Goal: Find specific page/section: Find specific page/section

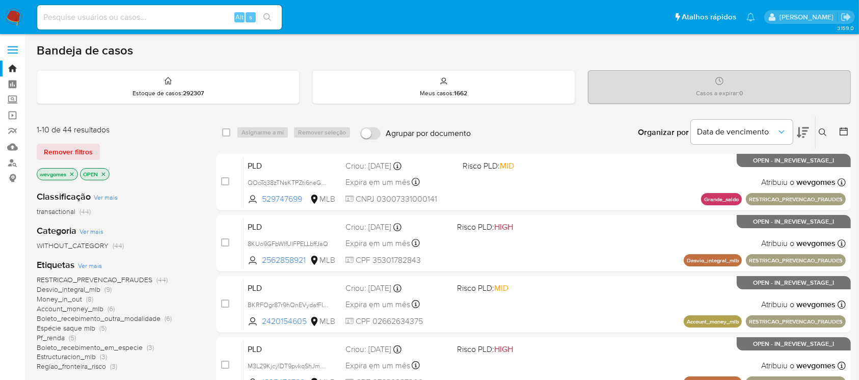
click at [7, 17] on img at bounding box center [13, 17] width 17 height 17
click at [13, 164] on link "Localizador de pessoas" at bounding box center [60, 163] width 121 height 16
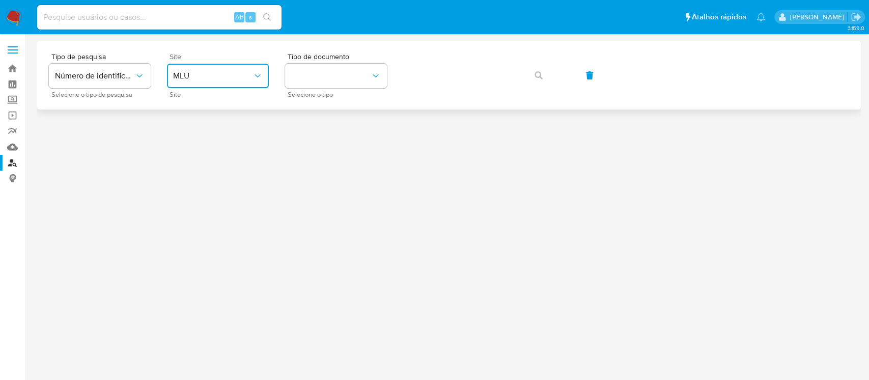
click at [252, 72] on span "MLU" at bounding box center [212, 76] width 79 height 10
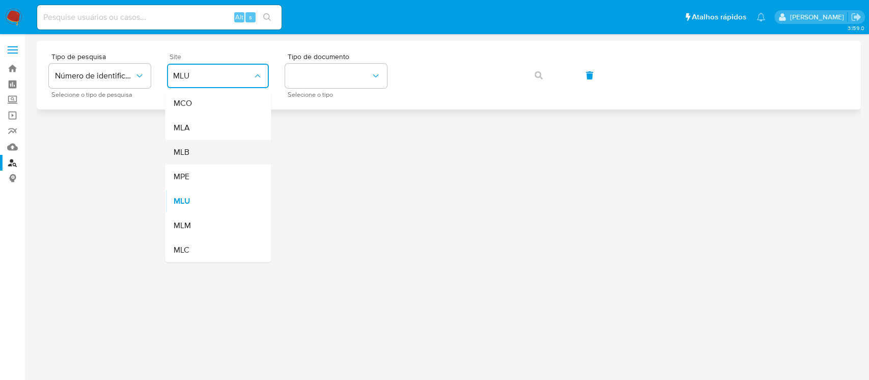
click at [201, 157] on div "MLB" at bounding box center [215, 152] width 84 height 24
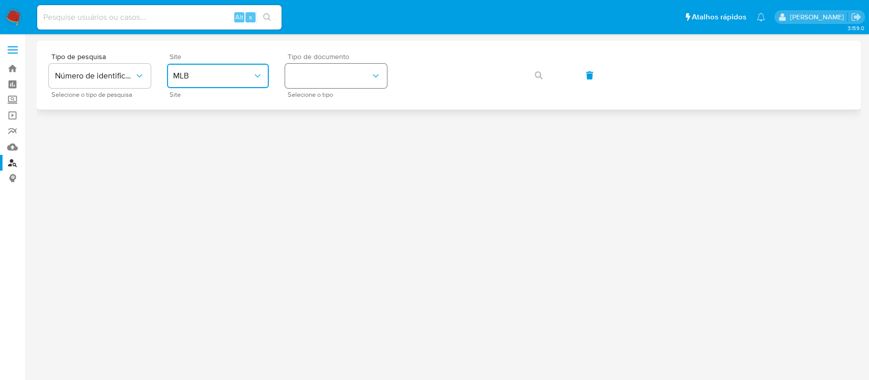
click at [319, 84] on button "identificationType" at bounding box center [336, 76] width 102 height 24
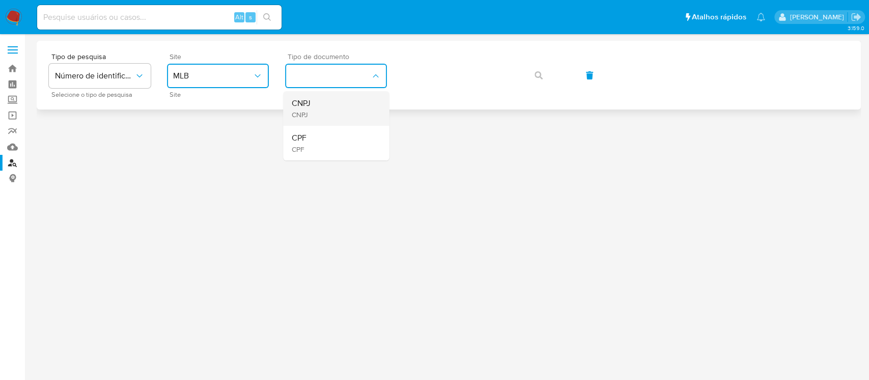
click at [306, 114] on span "CNPJ" at bounding box center [300, 114] width 19 height 9
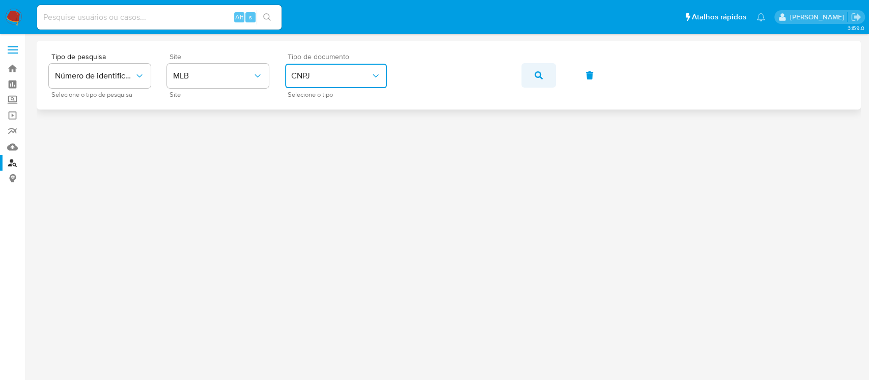
click at [540, 81] on span "button" at bounding box center [539, 75] width 8 height 22
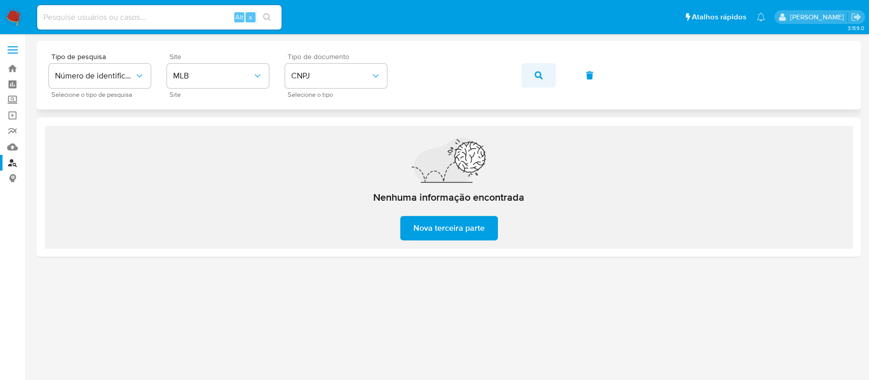
click at [534, 76] on button "button" at bounding box center [538, 75] width 35 height 24
click at [537, 75] on icon "button" at bounding box center [539, 75] width 8 height 8
click at [537, 74] on icon "button" at bounding box center [539, 75] width 8 height 8
click at [532, 74] on button "button" at bounding box center [538, 75] width 35 height 24
click at [535, 73] on icon "button" at bounding box center [539, 75] width 8 height 8
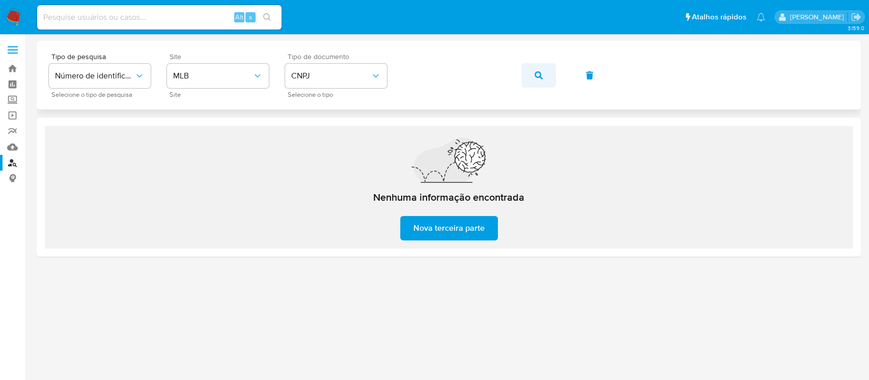
click at [539, 77] on icon "button" at bounding box center [539, 75] width 8 height 8
click at [547, 71] on button "button" at bounding box center [538, 75] width 35 height 24
click at [536, 75] on icon "button" at bounding box center [539, 75] width 8 height 8
click at [532, 75] on button "button" at bounding box center [538, 75] width 35 height 24
click at [527, 76] on button "button" at bounding box center [538, 75] width 35 height 24
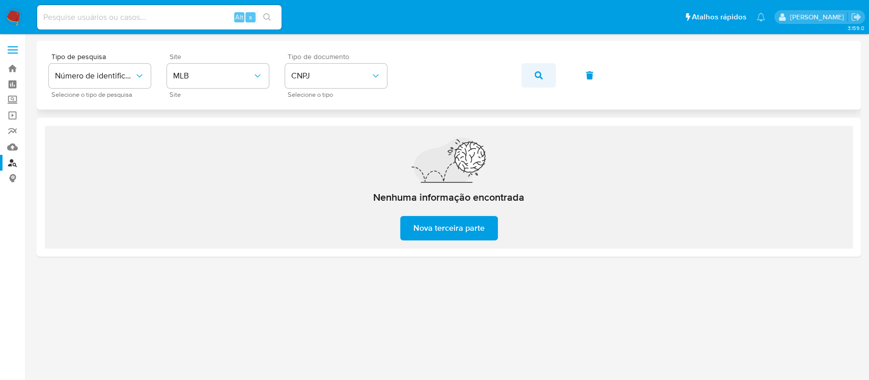
click at [530, 74] on button "button" at bounding box center [538, 75] width 35 height 24
click at [535, 77] on icon "button" at bounding box center [539, 75] width 8 height 8
click at [535, 75] on icon "button" at bounding box center [539, 75] width 8 height 8
click at [541, 76] on icon "button" at bounding box center [539, 75] width 8 height 8
click at [535, 77] on icon "button" at bounding box center [539, 75] width 8 height 8
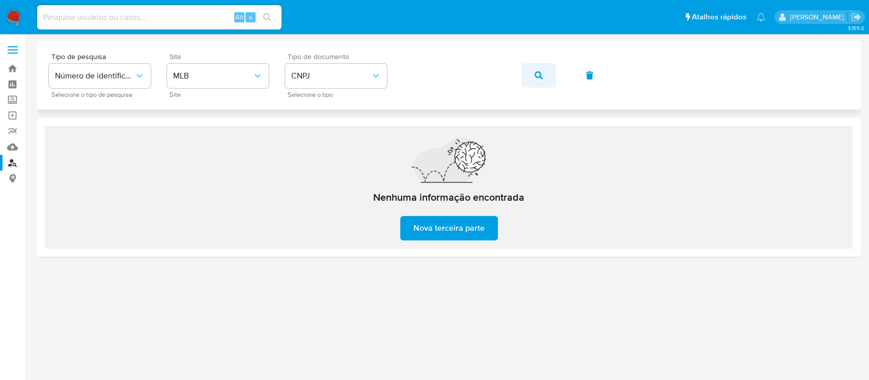
click at [536, 76] on icon "button" at bounding box center [539, 75] width 8 height 8
click at [17, 15] on img at bounding box center [13, 17] width 17 height 17
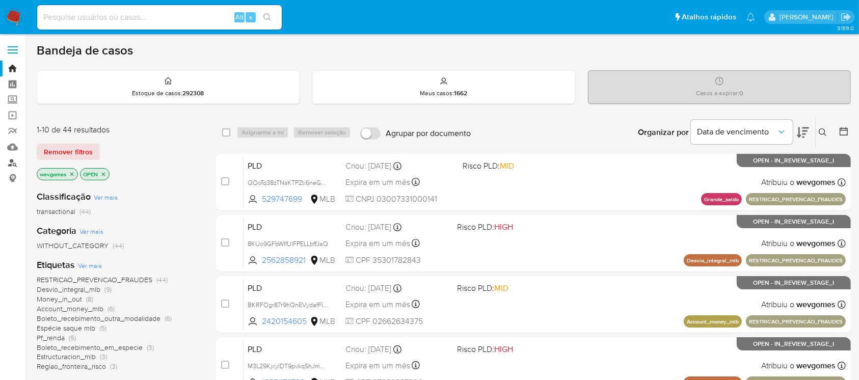
click at [12, 162] on link "Localizador de pessoas" at bounding box center [60, 163] width 121 height 16
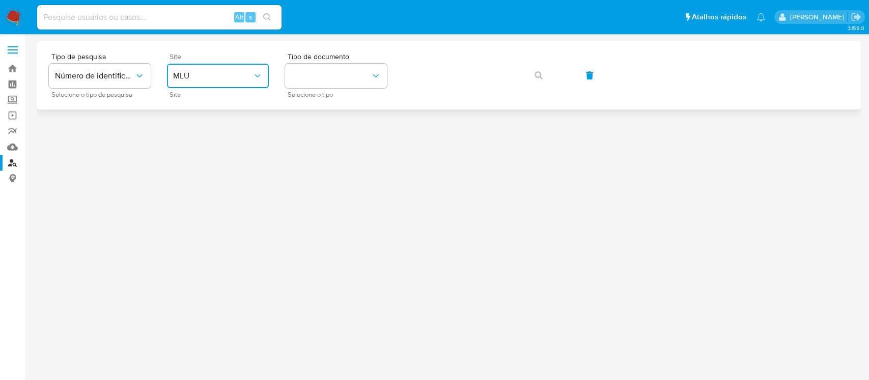
click at [253, 78] on icon "site_id" at bounding box center [258, 76] width 10 height 10
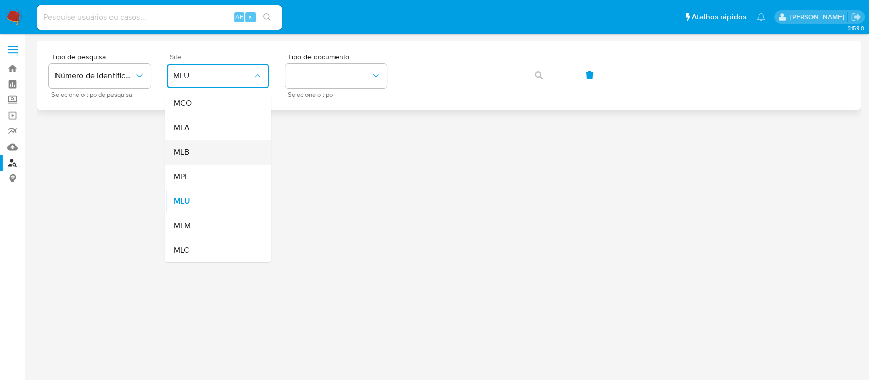
click at [199, 153] on div "MLB" at bounding box center [215, 152] width 84 height 24
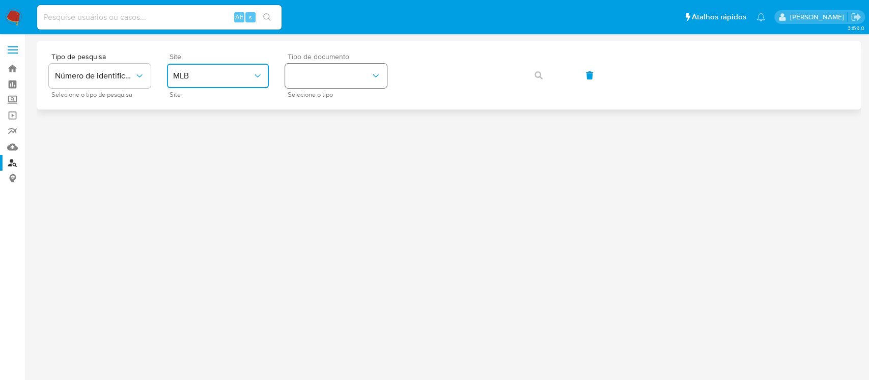
click at [345, 80] on button "identificationType" at bounding box center [336, 76] width 102 height 24
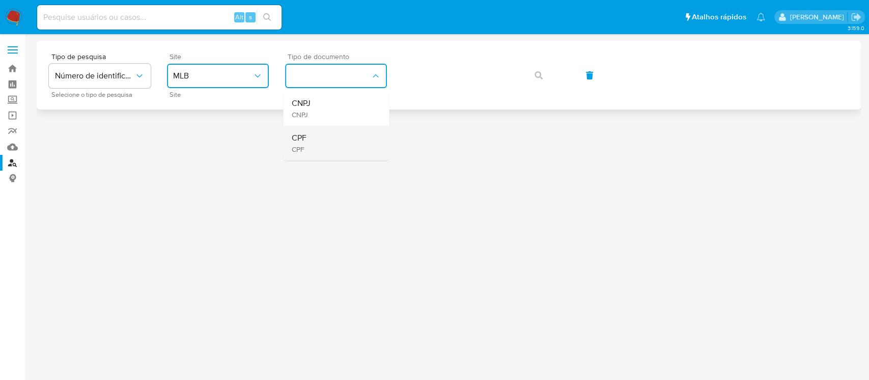
click at [311, 136] on div "CPF CPF" at bounding box center [333, 143] width 84 height 35
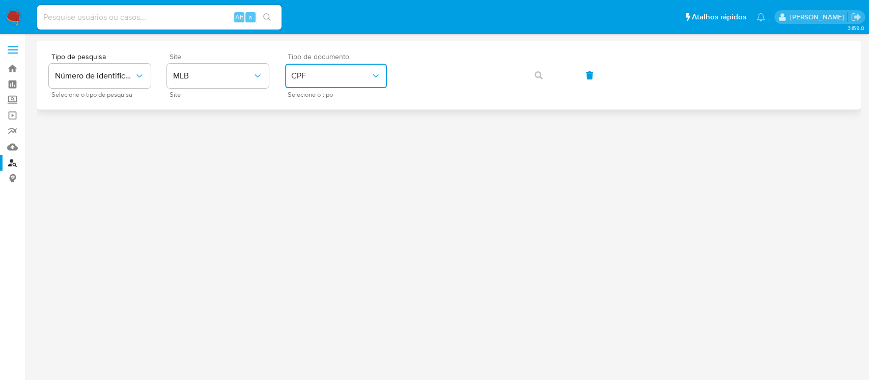
click at [338, 75] on span "CPF" at bounding box center [330, 76] width 79 height 10
click at [317, 110] on div "CNPJ CNPJ" at bounding box center [333, 108] width 84 height 35
click at [543, 72] on button "button" at bounding box center [538, 75] width 35 height 24
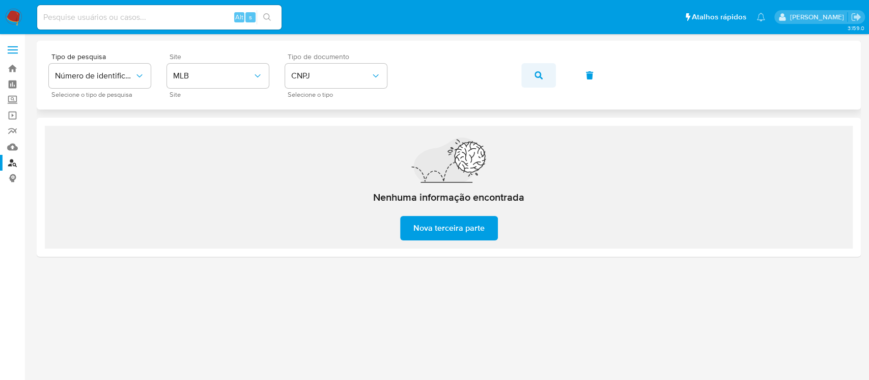
click at [537, 69] on span "button" at bounding box center [539, 75] width 8 height 22
click at [542, 74] on icon "button" at bounding box center [539, 75] width 8 height 8
click at [538, 72] on icon "button" at bounding box center [539, 75] width 8 height 8
click at [534, 70] on button "button" at bounding box center [538, 75] width 35 height 24
click at [549, 70] on button "button" at bounding box center [538, 75] width 35 height 24
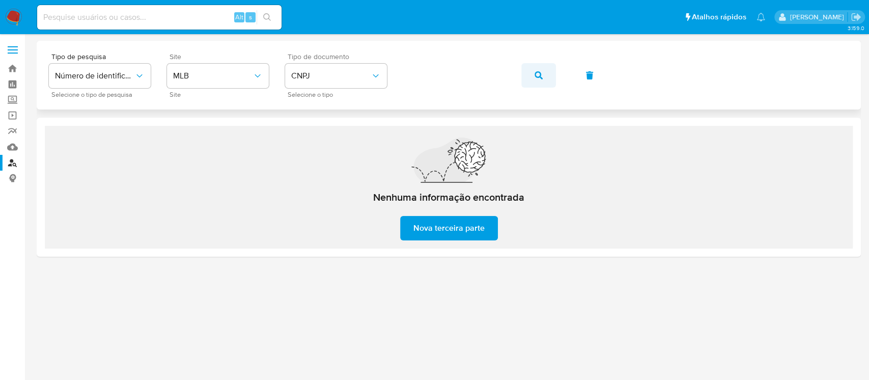
click at [532, 73] on button "button" at bounding box center [538, 75] width 35 height 24
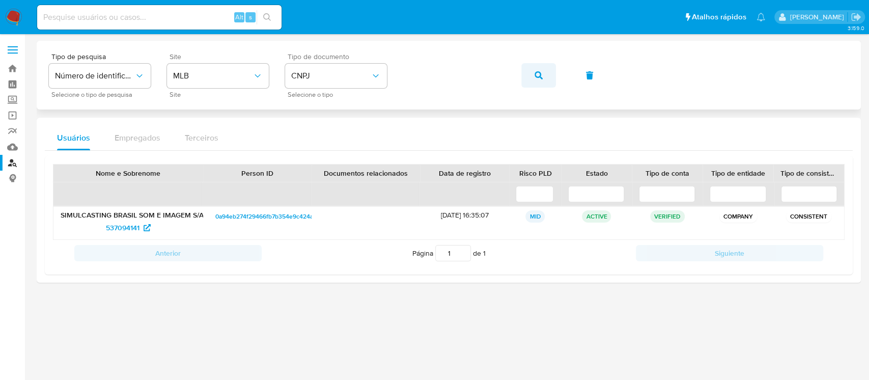
click at [538, 74] on icon "button" at bounding box center [539, 75] width 8 height 8
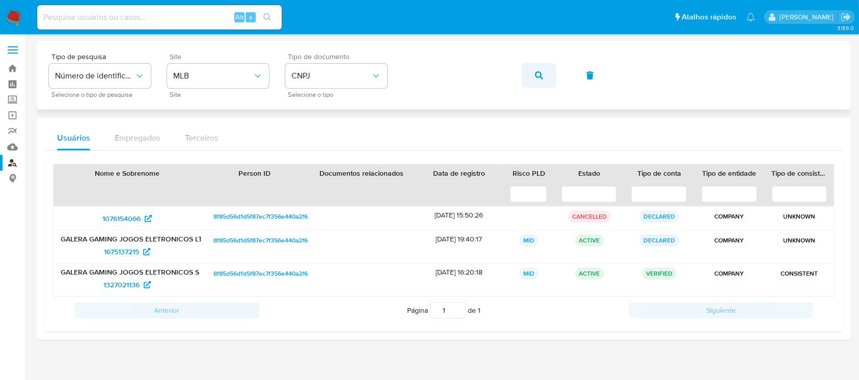
click at [533, 77] on button "button" at bounding box center [538, 75] width 35 height 24
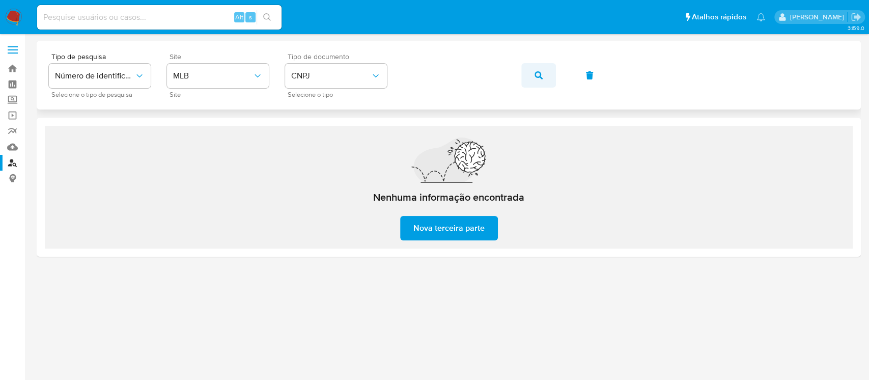
click at [536, 75] on icon "button" at bounding box center [539, 75] width 8 height 8
click at [537, 77] on icon "button" at bounding box center [539, 75] width 8 height 8
click at [535, 75] on icon "button" at bounding box center [539, 75] width 8 height 8
click at [530, 77] on button "button" at bounding box center [538, 75] width 35 height 24
click at [551, 80] on button "button" at bounding box center [538, 75] width 35 height 24
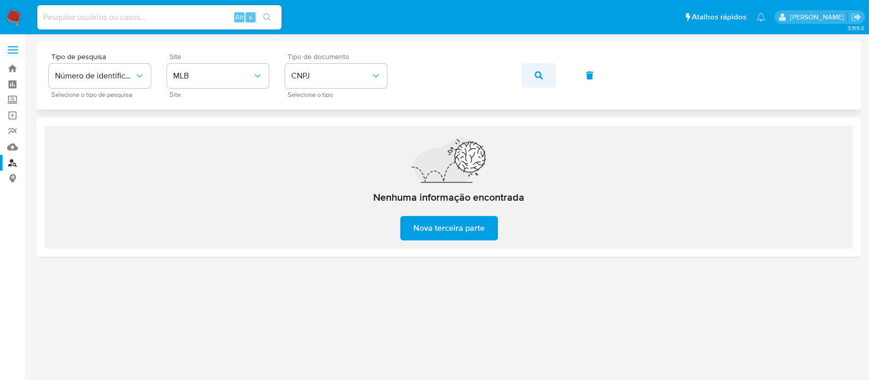
click at [539, 79] on span "button" at bounding box center [539, 75] width 8 height 22
click at [539, 77] on icon "button" at bounding box center [539, 75] width 8 height 8
click at [549, 80] on button "button" at bounding box center [538, 75] width 35 height 24
click at [536, 74] on icon "button" at bounding box center [539, 75] width 8 height 8
click at [541, 75] on icon "button" at bounding box center [539, 75] width 8 height 8
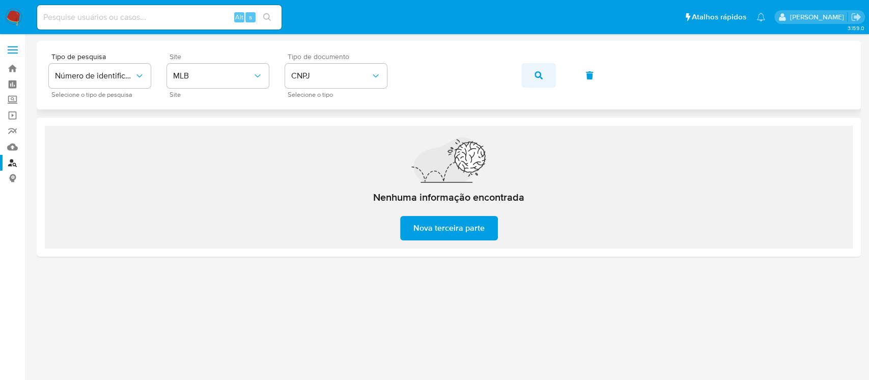
click at [531, 75] on button "button" at bounding box center [538, 75] width 35 height 24
click at [532, 75] on button "button" at bounding box center [538, 75] width 35 height 24
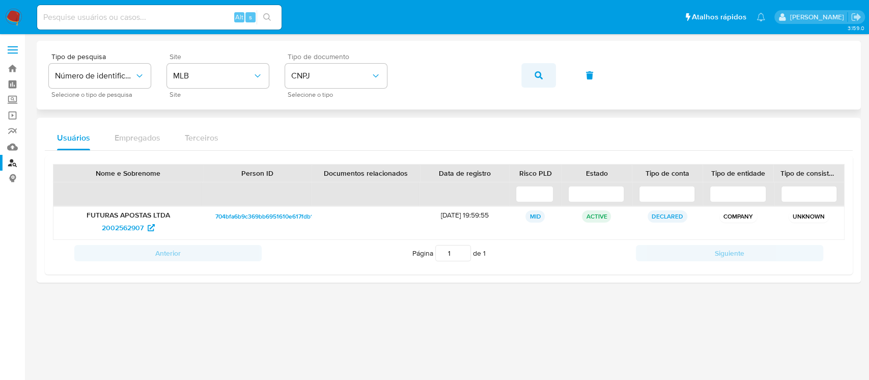
click at [537, 75] on icon "button" at bounding box center [539, 75] width 8 height 8
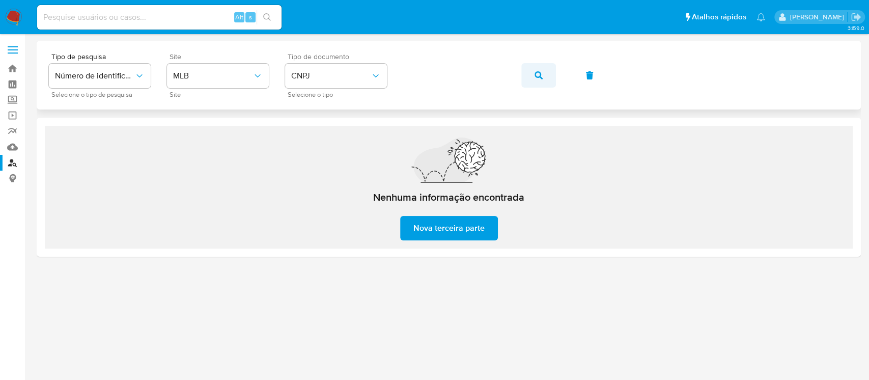
click at [528, 78] on button "button" at bounding box center [538, 75] width 35 height 24
click at [532, 76] on button "button" at bounding box center [538, 75] width 35 height 24
click at [539, 74] on icon "button" at bounding box center [539, 75] width 8 height 8
click at [540, 75] on icon "button" at bounding box center [539, 75] width 8 height 8
click at [532, 76] on button "button" at bounding box center [538, 75] width 35 height 24
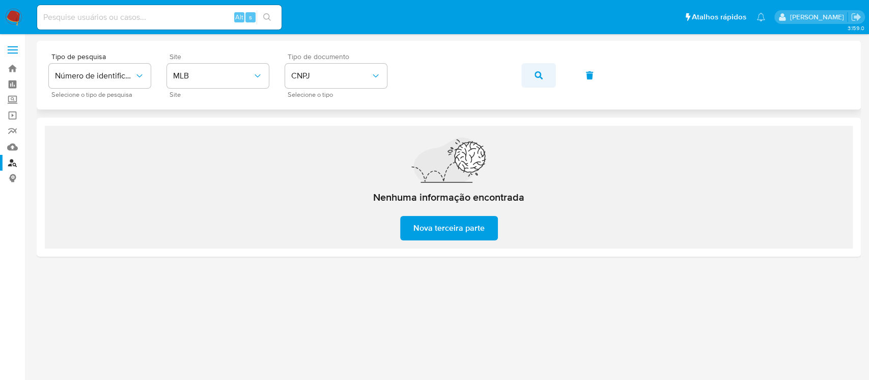
click at [524, 76] on button "button" at bounding box center [538, 75] width 35 height 24
click at [535, 75] on icon "button" at bounding box center [539, 75] width 8 height 8
click at [538, 72] on icon "button" at bounding box center [539, 75] width 8 height 8
click at [531, 79] on button "button" at bounding box center [538, 75] width 35 height 24
click at [535, 73] on icon "button" at bounding box center [539, 75] width 8 height 8
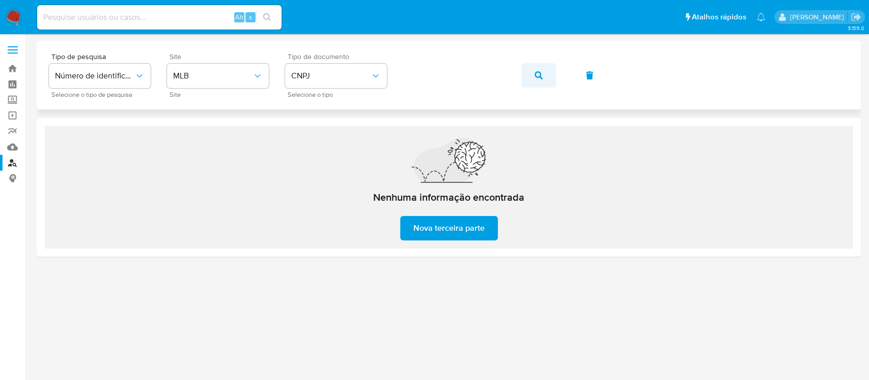
click at [532, 77] on button "button" at bounding box center [538, 75] width 35 height 24
click at [530, 74] on button "button" at bounding box center [538, 75] width 35 height 24
click at [531, 79] on button "button" at bounding box center [538, 75] width 35 height 24
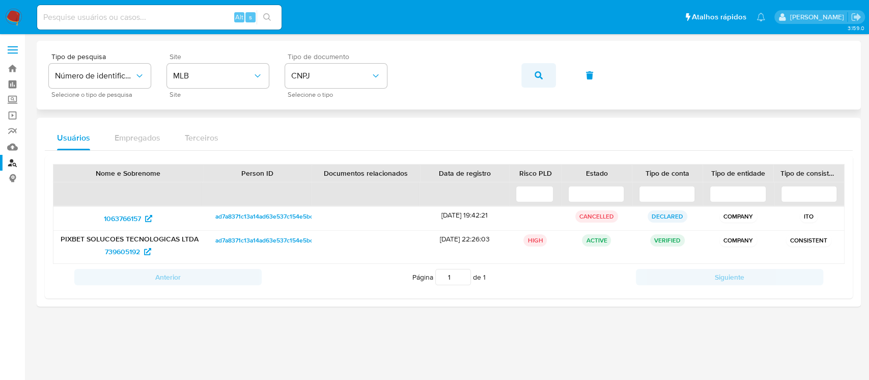
click at [537, 73] on icon "button" at bounding box center [539, 75] width 8 height 8
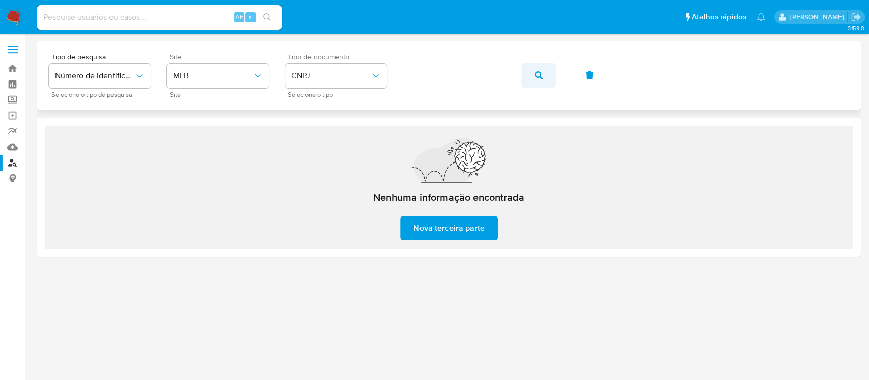
click at [536, 75] on icon "button" at bounding box center [539, 75] width 8 height 8
click at [530, 71] on button "button" at bounding box center [538, 75] width 35 height 24
click at [538, 75] on icon "button" at bounding box center [539, 75] width 8 height 8
click at [530, 78] on button "button" at bounding box center [538, 75] width 35 height 24
click at [539, 74] on icon "button" at bounding box center [539, 75] width 8 height 8
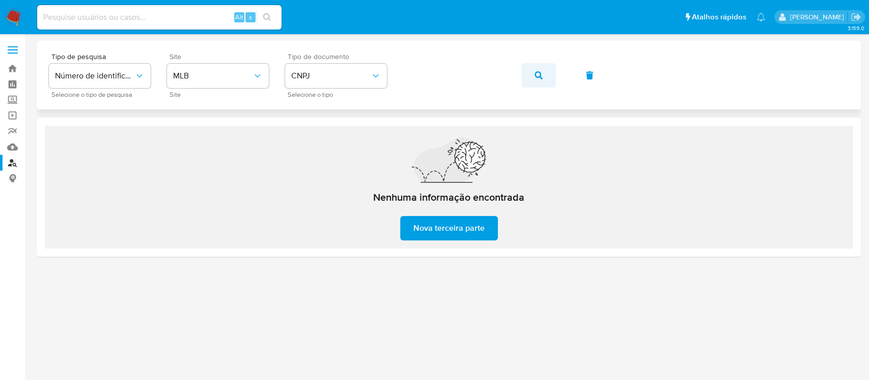
click at [535, 74] on icon "button" at bounding box center [539, 75] width 8 height 8
click at [540, 73] on icon "button" at bounding box center [539, 75] width 8 height 8
click at [545, 76] on button "button" at bounding box center [538, 75] width 35 height 24
click at [539, 73] on icon "button" at bounding box center [539, 75] width 8 height 8
click at [542, 76] on icon "button" at bounding box center [539, 75] width 8 height 8
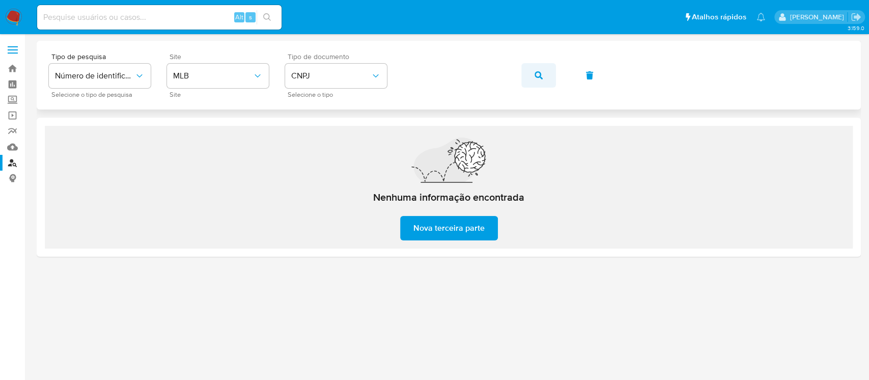
click at [535, 71] on icon "button" at bounding box center [539, 75] width 8 height 8
click at [526, 75] on button "button" at bounding box center [538, 75] width 35 height 24
click at [538, 73] on icon "button" at bounding box center [539, 75] width 8 height 8
click at [541, 71] on icon "button" at bounding box center [539, 75] width 8 height 8
click at [538, 75] on icon "button" at bounding box center [539, 75] width 8 height 8
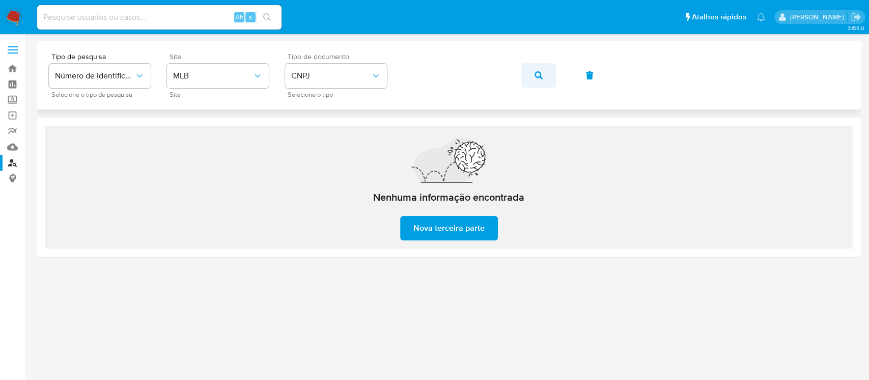
click at [538, 70] on span "button" at bounding box center [539, 75] width 8 height 22
click at [534, 75] on button "button" at bounding box center [538, 75] width 35 height 24
click at [541, 75] on icon "button" at bounding box center [539, 75] width 8 height 8
click at [536, 78] on icon "button" at bounding box center [539, 75] width 8 height 8
click at [538, 74] on icon "button" at bounding box center [539, 75] width 8 height 8
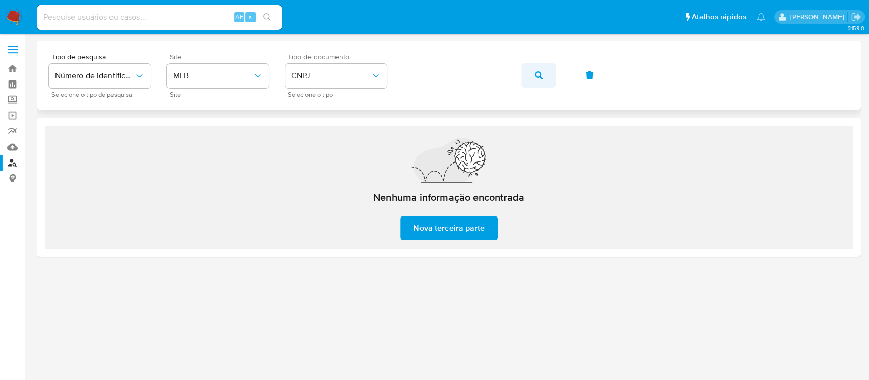
click at [534, 75] on button "button" at bounding box center [538, 75] width 35 height 24
click at [554, 74] on button "button" at bounding box center [538, 75] width 35 height 24
click at [535, 78] on icon "button" at bounding box center [539, 75] width 8 height 8
click at [531, 82] on button "button" at bounding box center [538, 75] width 35 height 24
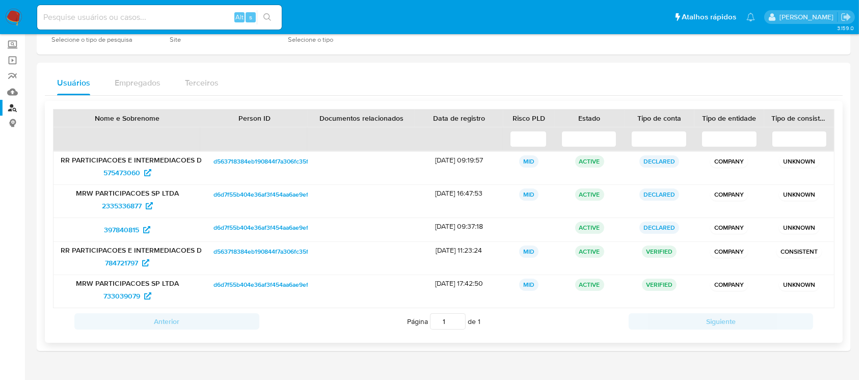
scroll to position [77, 0]
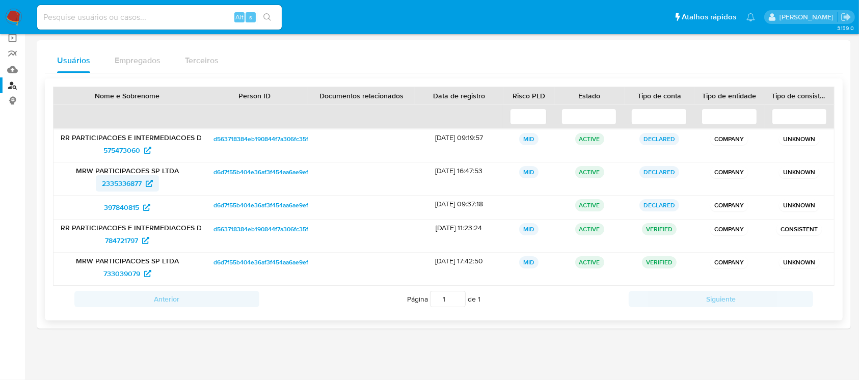
click at [121, 183] on span "2335336877" at bounding box center [122, 183] width 40 height 16
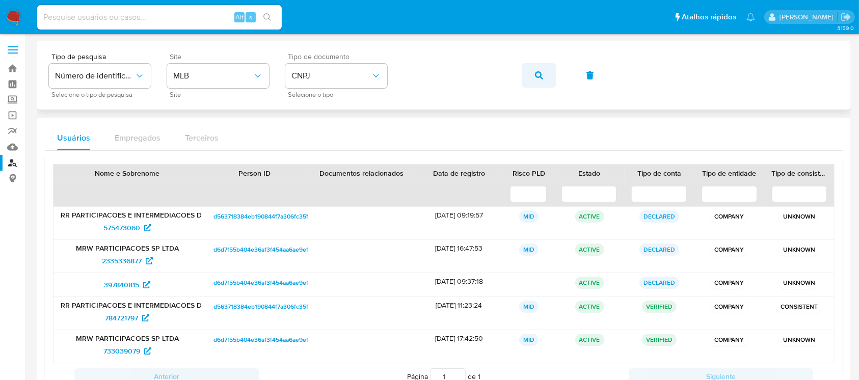
click at [538, 79] on icon "button" at bounding box center [539, 75] width 8 height 8
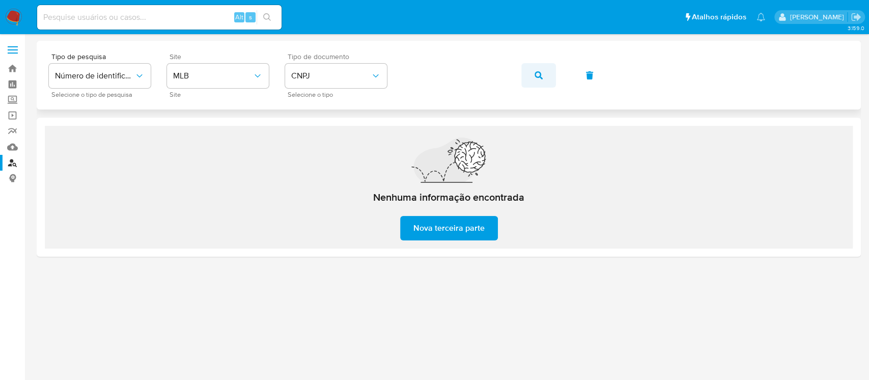
click at [537, 78] on icon "button" at bounding box center [539, 75] width 8 height 8
click at [542, 75] on button "button" at bounding box center [538, 75] width 35 height 24
click at [540, 74] on icon "button" at bounding box center [539, 75] width 8 height 8
click at [532, 75] on button "button" at bounding box center [538, 75] width 35 height 24
click at [551, 77] on button "button" at bounding box center [538, 75] width 35 height 24
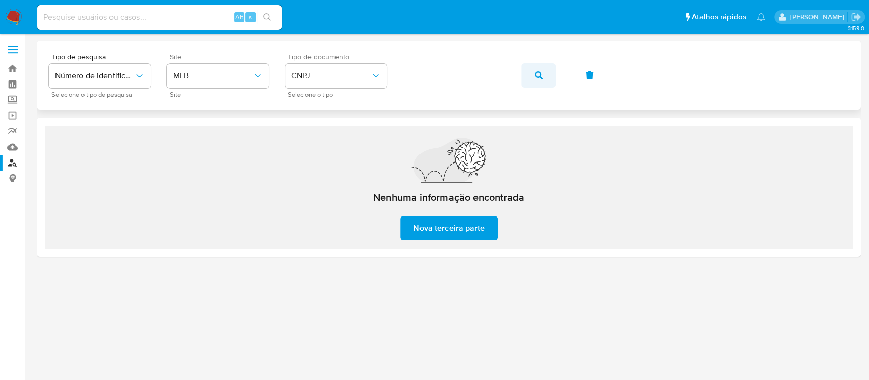
click at [539, 76] on icon "button" at bounding box center [539, 75] width 8 height 8
click at [545, 76] on button "button" at bounding box center [538, 75] width 35 height 24
click at [530, 74] on button "button" at bounding box center [538, 75] width 35 height 24
click at [533, 72] on button "button" at bounding box center [538, 75] width 35 height 24
click at [532, 75] on button "button" at bounding box center [538, 75] width 35 height 24
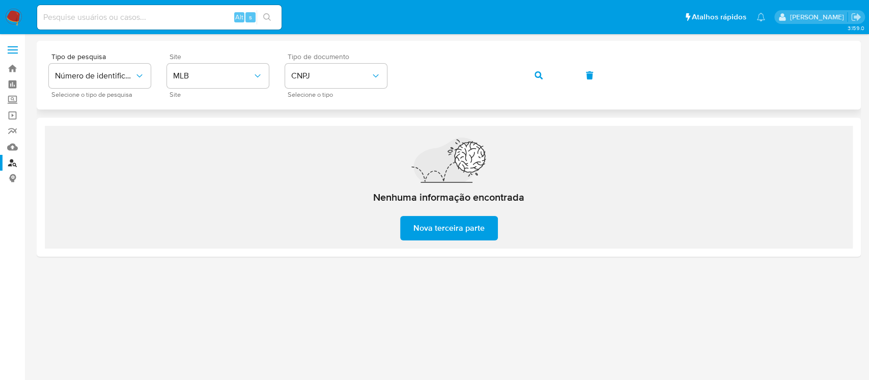
click at [538, 74] on icon "button" at bounding box center [539, 75] width 8 height 8
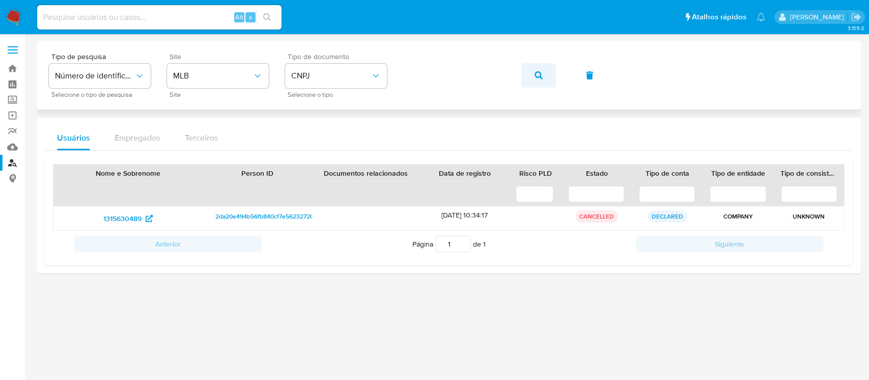
click at [535, 73] on icon "button" at bounding box center [539, 75] width 8 height 8
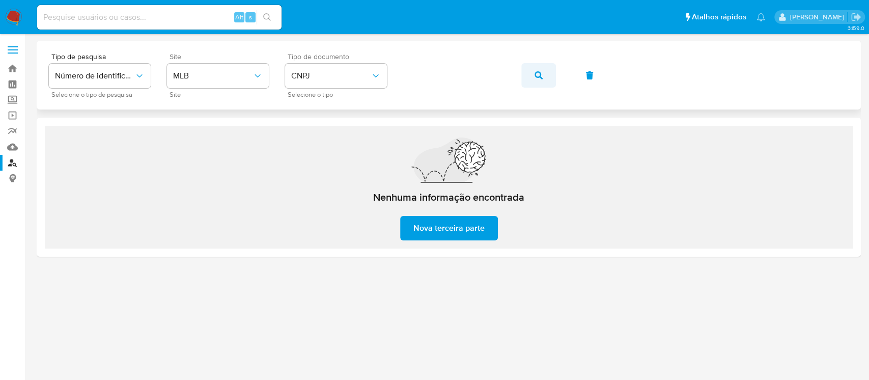
click at [539, 74] on icon "button" at bounding box center [539, 75] width 8 height 8
click at [538, 75] on icon "button" at bounding box center [539, 75] width 8 height 8
click at [535, 72] on icon "button" at bounding box center [539, 75] width 8 height 8
click at [534, 70] on button "button" at bounding box center [538, 75] width 35 height 24
click at [536, 74] on icon "button" at bounding box center [539, 75] width 8 height 8
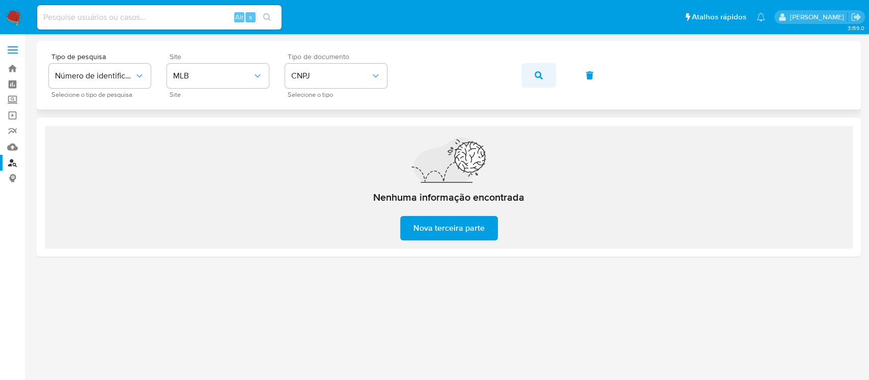
click at [548, 79] on button "button" at bounding box center [538, 75] width 35 height 24
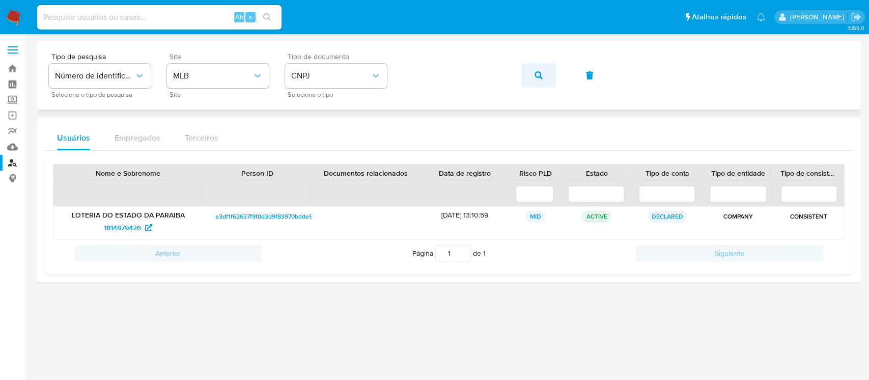
click at [540, 77] on icon "button" at bounding box center [539, 75] width 8 height 8
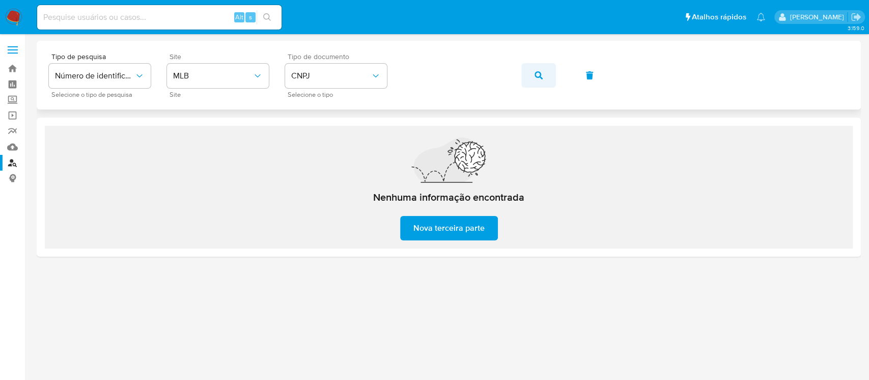
click at [542, 76] on icon "button" at bounding box center [539, 75] width 8 height 8
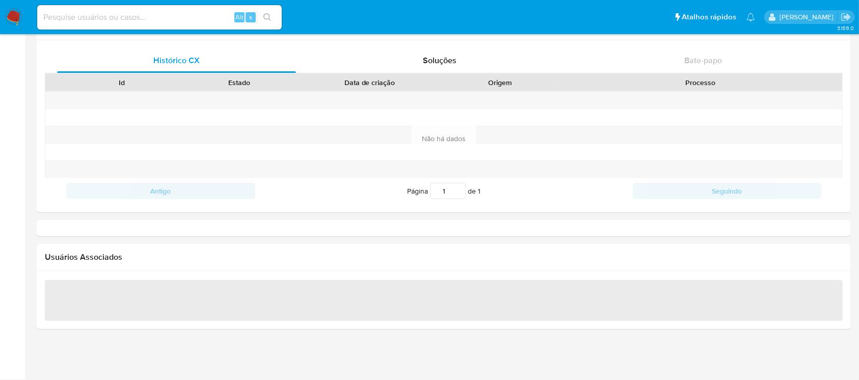
select select "10"
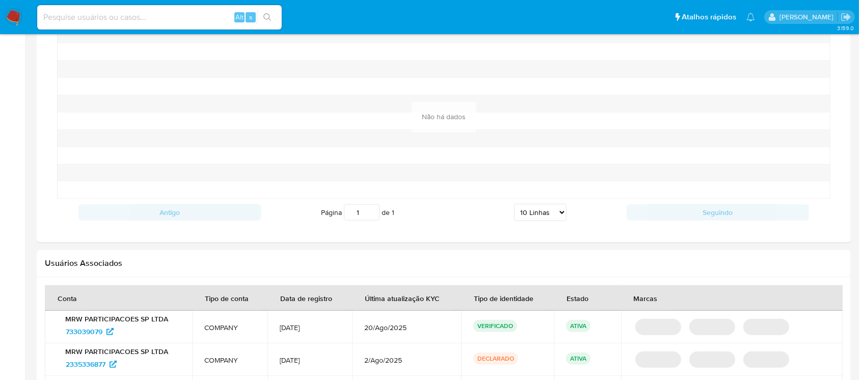
scroll to position [946, 0]
